Goal: Navigation & Orientation: Find specific page/section

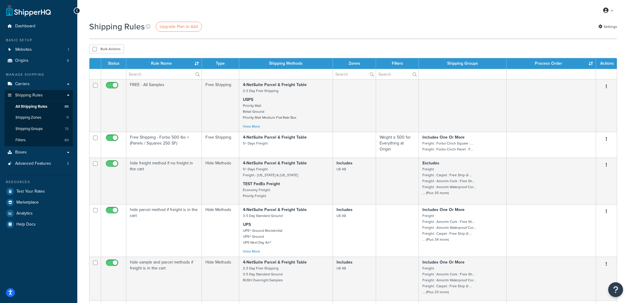
select select "100"
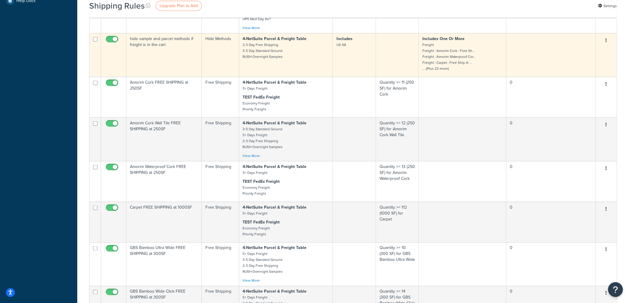
scroll to position [231, 0]
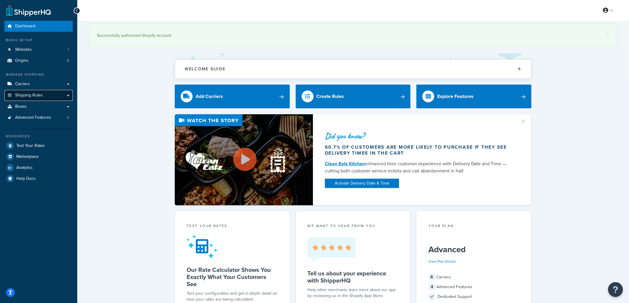
click at [34, 95] on span "Shipping Rules" at bounding box center [29, 95] width 28 height 5
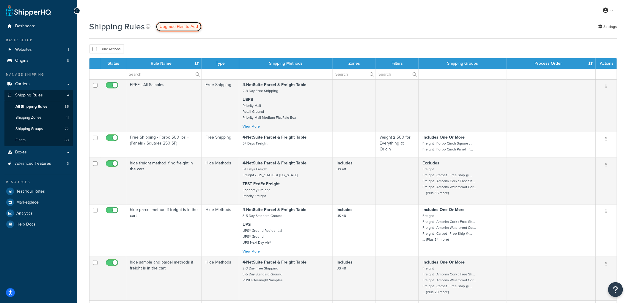
click at [175, 26] on span "Upgrade Plan to Add" at bounding box center [179, 26] width 38 height 6
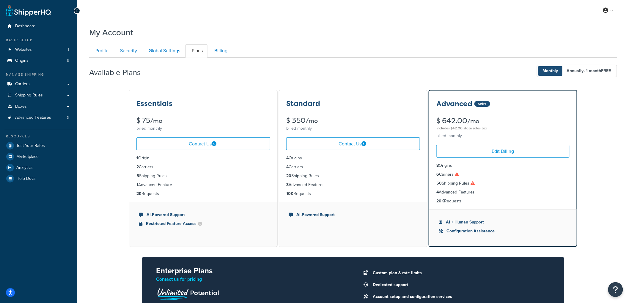
drag, startPoint x: 584, startPoint y: 84, endPoint x: 598, endPoint y: 207, distance: 123.8
click at [598, 207] on div "Available Plans Monthly Annually - 1 month FREE Essentials $ 75 /mo billed mont…" at bounding box center [353, 206] width 528 height 297
click at [598, 207] on div "Essentials $ 75 /mo billed monthly Contact Us 1 Origin 2 Carriers 5 Shipping Ru…" at bounding box center [353, 222] width 528 height 266
click at [39, 27] on link "Dashboard" at bounding box center [38, 26] width 68 height 11
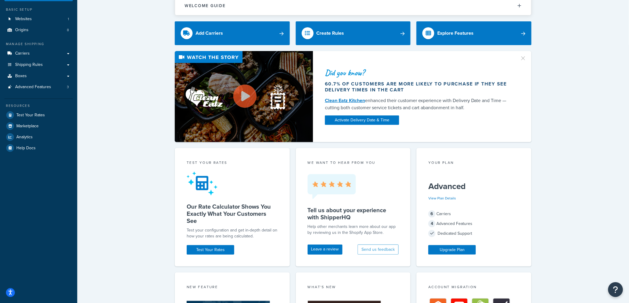
scroll to position [3, 0]
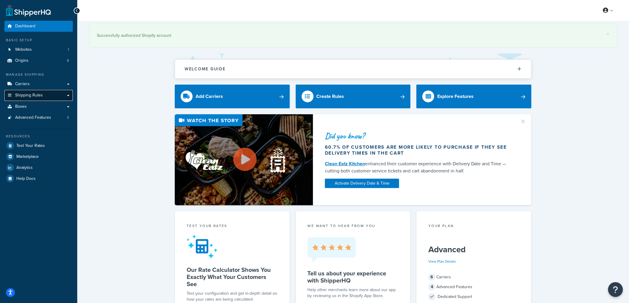
click at [34, 96] on span "Shipping Rules" at bounding box center [29, 95] width 28 height 5
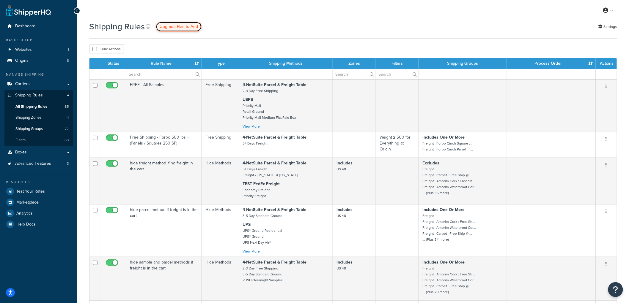
click at [184, 29] on span "Upgrade Plan to Add" at bounding box center [179, 26] width 38 height 6
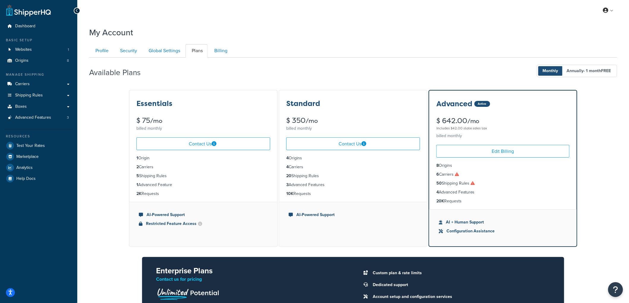
click at [459, 174] on icon at bounding box center [457, 174] width 4 height 4
click at [24, 82] on span "Carriers" at bounding box center [22, 84] width 15 height 5
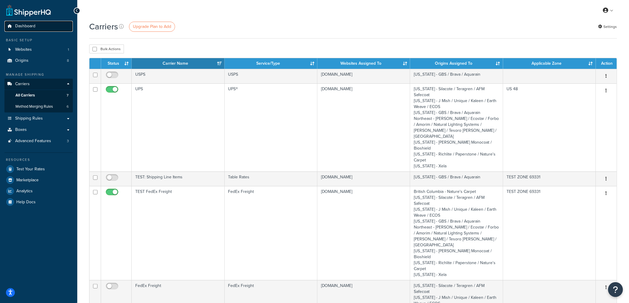
click at [26, 25] on span "Dashboard" at bounding box center [25, 26] width 20 height 5
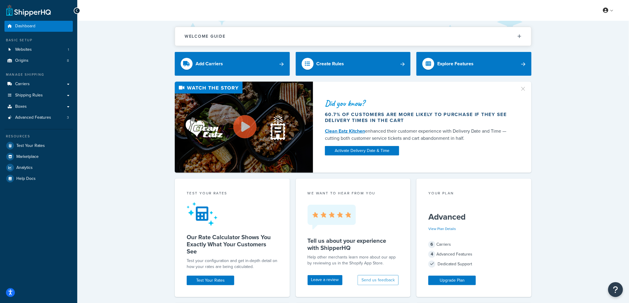
click at [140, 94] on div "Did you know? 60.7% of customers are more likely to purchase if they see delive…" at bounding box center [353, 127] width 528 height 91
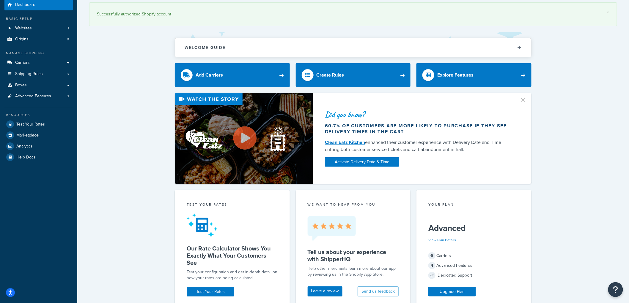
scroll to position [33, 0]
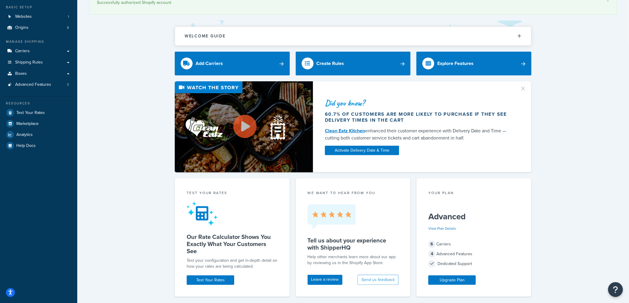
drag, startPoint x: 468, startPoint y: 138, endPoint x: 482, endPoint y: 132, distance: 15.2
click at [482, 132] on div "Clean Eatz Kitchen enhanced their customer experience with Delivery Date and Ti…" at bounding box center [419, 134] width 188 height 14
drag, startPoint x: 469, startPoint y: 137, endPoint x: 483, endPoint y: 131, distance: 15.4
click at [483, 131] on div "Clean Eatz Kitchen enhanced their customer experience with Delivery Date and Ti…" at bounding box center [419, 134] width 188 height 14
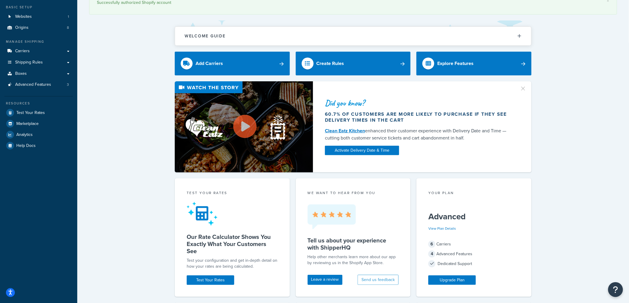
click at [483, 131] on div "Clean Eatz Kitchen enhanced their customer experience with Delivery Date and Ti…" at bounding box center [419, 134] width 188 height 14
drag, startPoint x: 485, startPoint y: 140, endPoint x: 486, endPoint y: 133, distance: 7.0
click at [486, 133] on div "Clean Eatz Kitchen enhanced their customer experience with Delivery Date and Ti…" at bounding box center [419, 134] width 188 height 14
drag, startPoint x: 486, startPoint y: 138, endPoint x: 485, endPoint y: 132, distance: 6.3
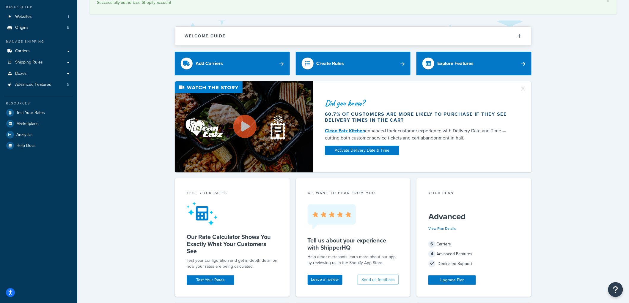
click at [485, 132] on div "Clean Eatz Kitchen enhanced their customer experience with Delivery Date and Ti…" at bounding box center [419, 134] width 188 height 14
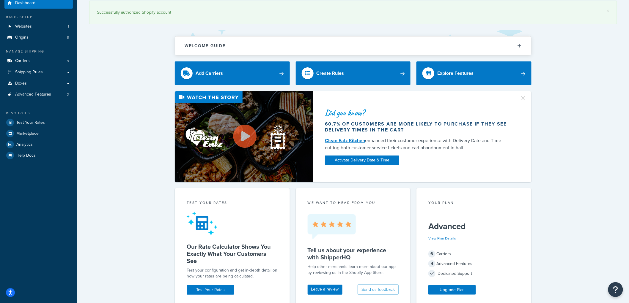
scroll to position [3, 0]
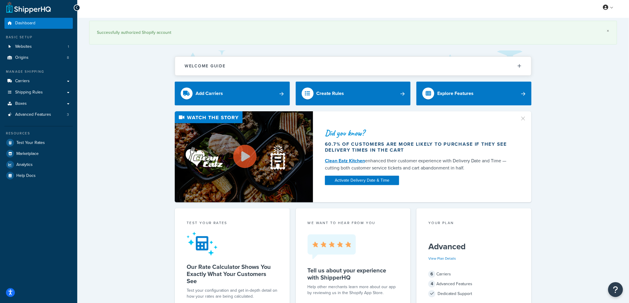
click at [607, 31] on link "×" at bounding box center [608, 31] width 2 height 5
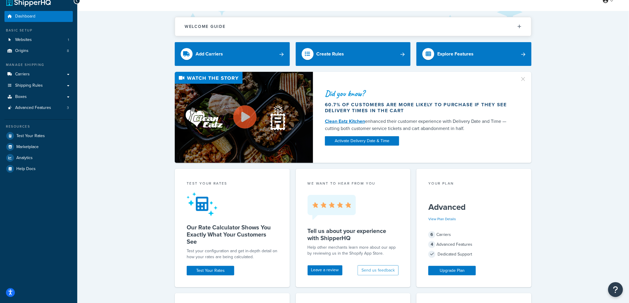
scroll to position [0, 0]
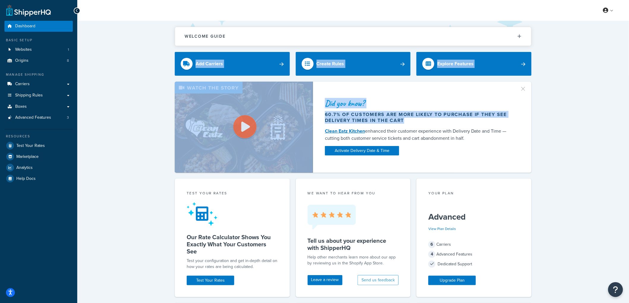
drag, startPoint x: 171, startPoint y: 78, endPoint x: 595, endPoint y: 125, distance: 426.9
click at [595, 125] on div "Welcome Guide Recommendations ShipperHQ: An Overview Carrier Setup Shipping Rul…" at bounding box center [352, 296] width 551 height 550
click at [595, 125] on div "Did you know? 60.7% of customers are more likely to purchase if they see delive…" at bounding box center [353, 127] width 528 height 91
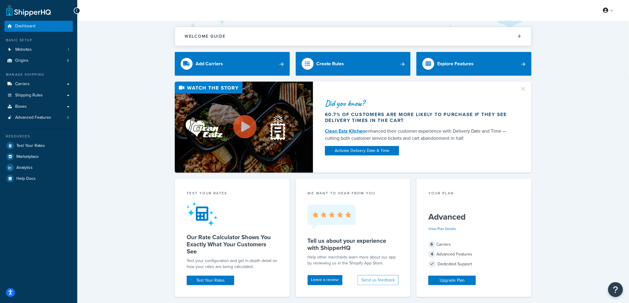
drag, startPoint x: 480, startPoint y: 141, endPoint x: 486, endPoint y: 132, distance: 10.9
click at [486, 132] on div "Clean Eatz Kitchen enhanced their customer experience with Delivery Date and Ti…" at bounding box center [419, 135] width 188 height 14
click at [33, 85] on link "Carriers" at bounding box center [38, 84] width 68 height 11
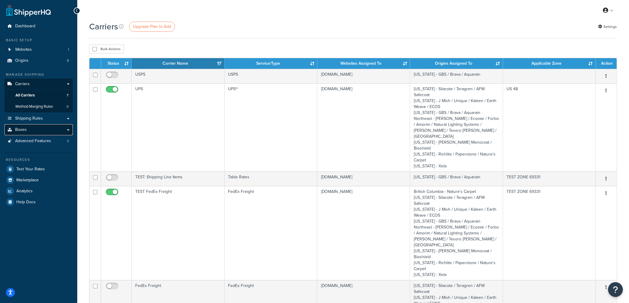
click at [37, 131] on link "Boxes" at bounding box center [38, 129] width 68 height 11
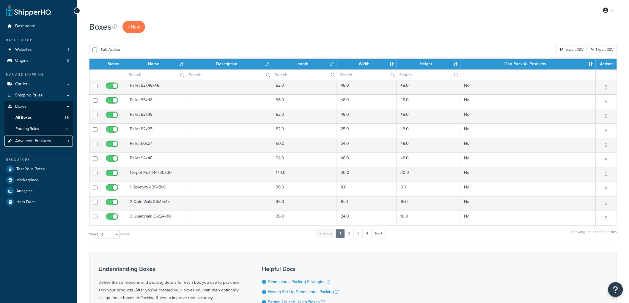
click at [40, 141] on span "Advanced Features" at bounding box center [33, 141] width 36 height 5
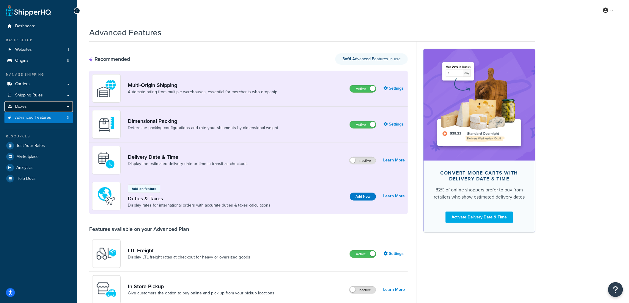
click at [26, 108] on link "Boxes" at bounding box center [38, 106] width 68 height 11
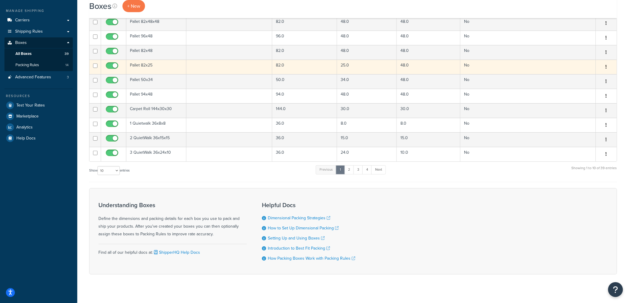
scroll to position [73, 0]
